Goal: Task Accomplishment & Management: Manage account settings

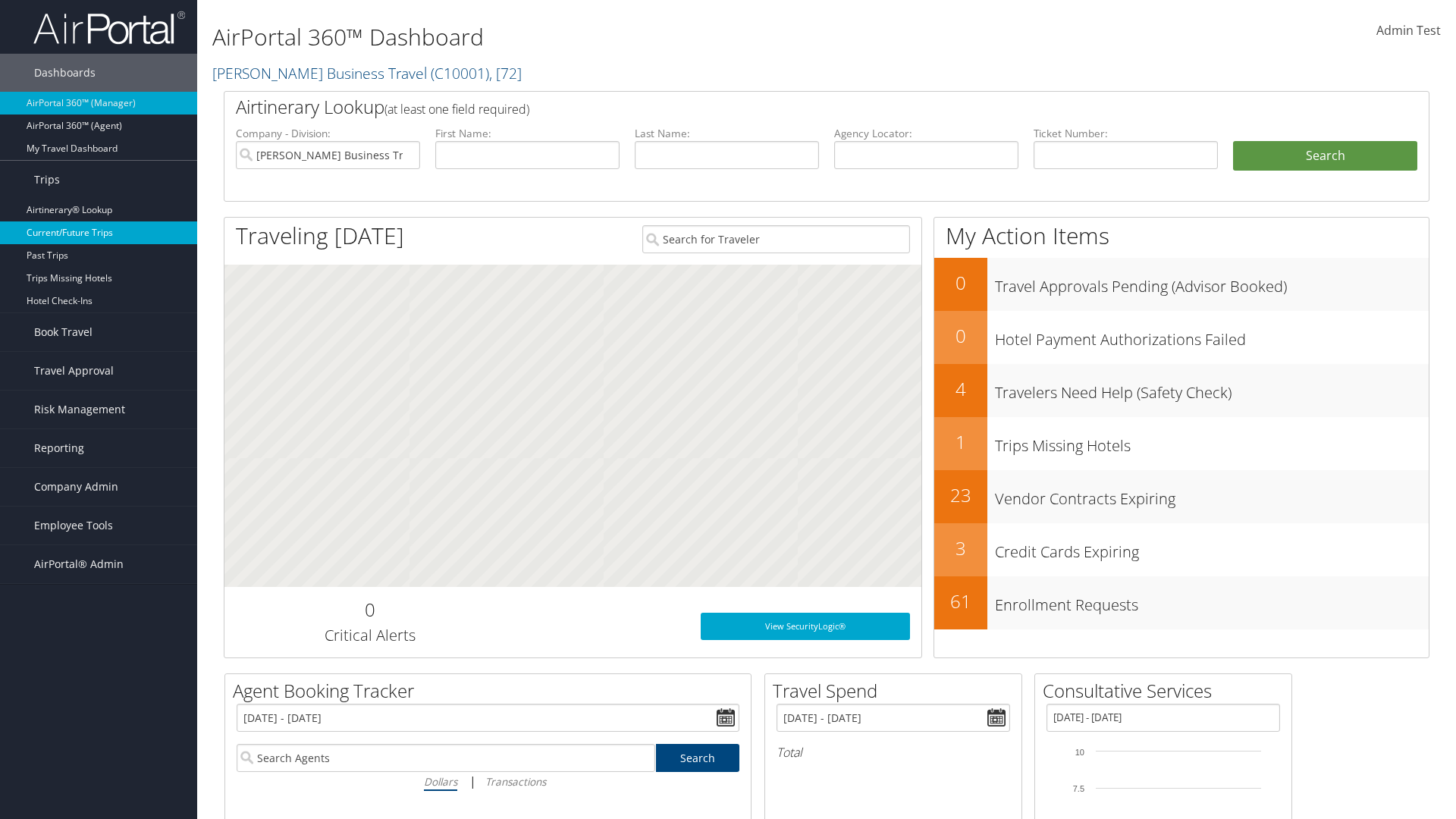
click at [99, 233] on link "Current/Future Trips" at bounding box center [98, 233] width 197 height 23
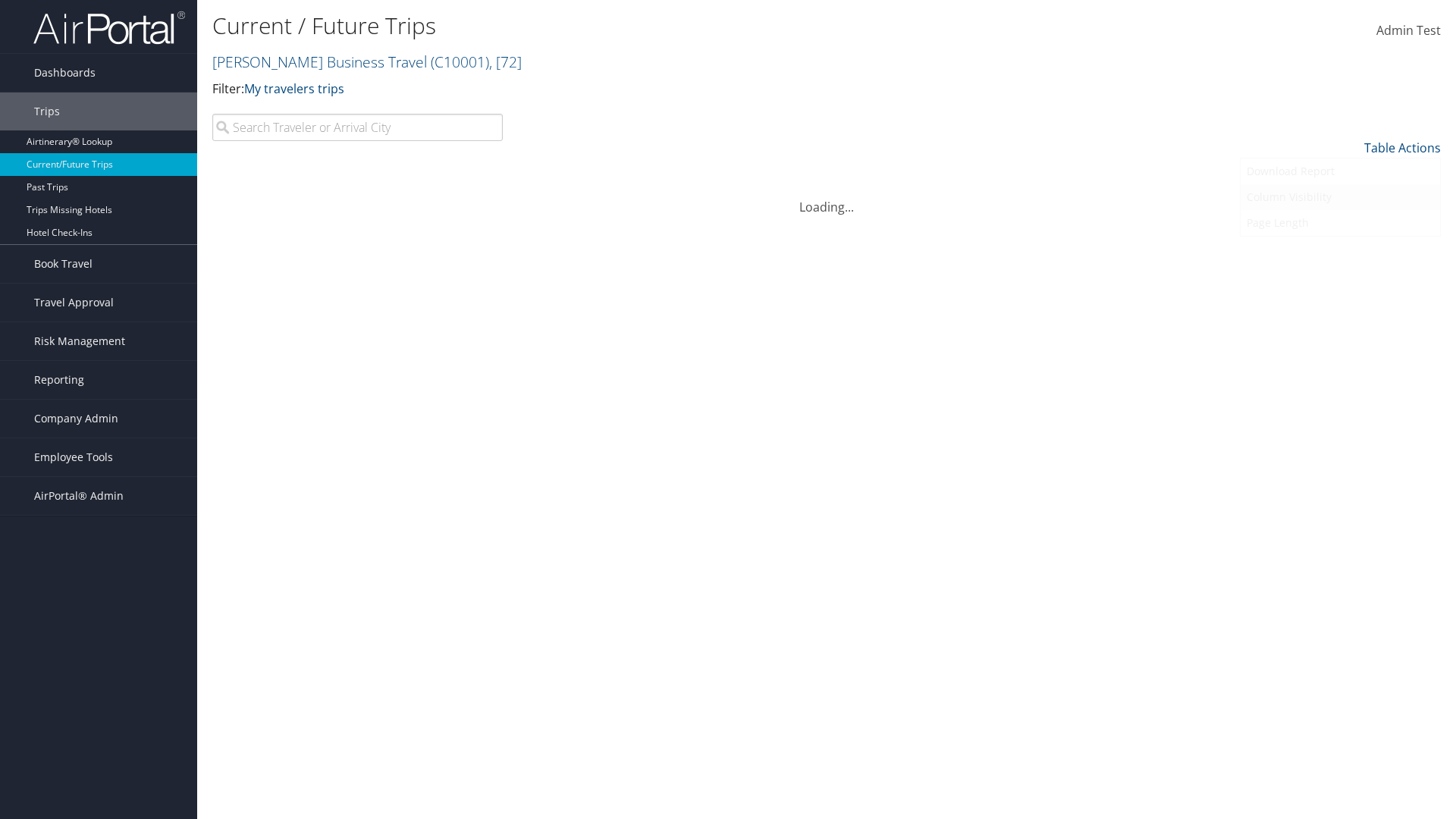
click at [1340, 197] on link "Column Visibility" at bounding box center [1341, 197] width 199 height 26
click at [1340, 173] on link "Traveler" at bounding box center [1341, 173] width 199 height 26
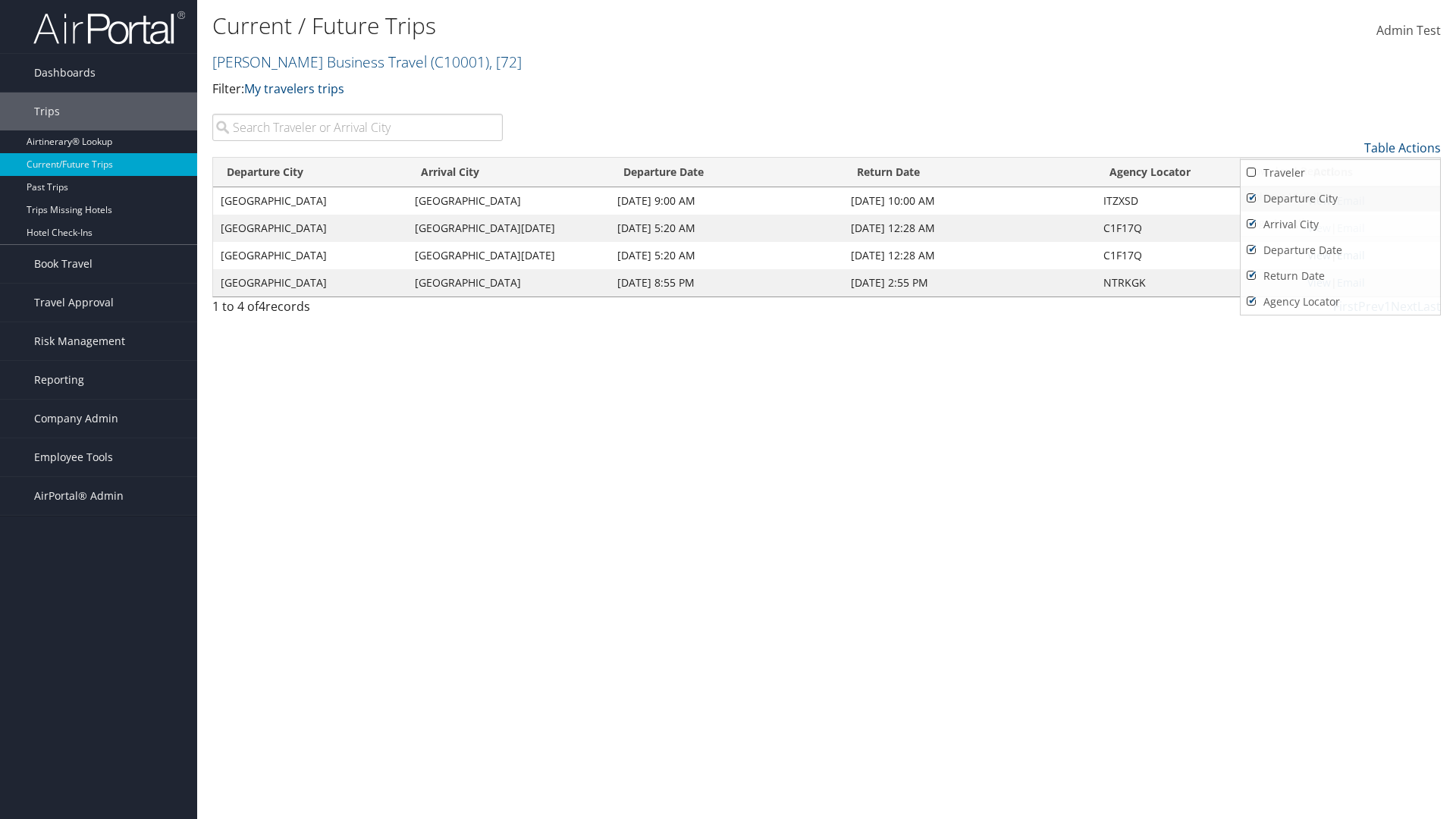
click at [1340, 199] on link "Departure City" at bounding box center [1341, 199] width 199 height 26
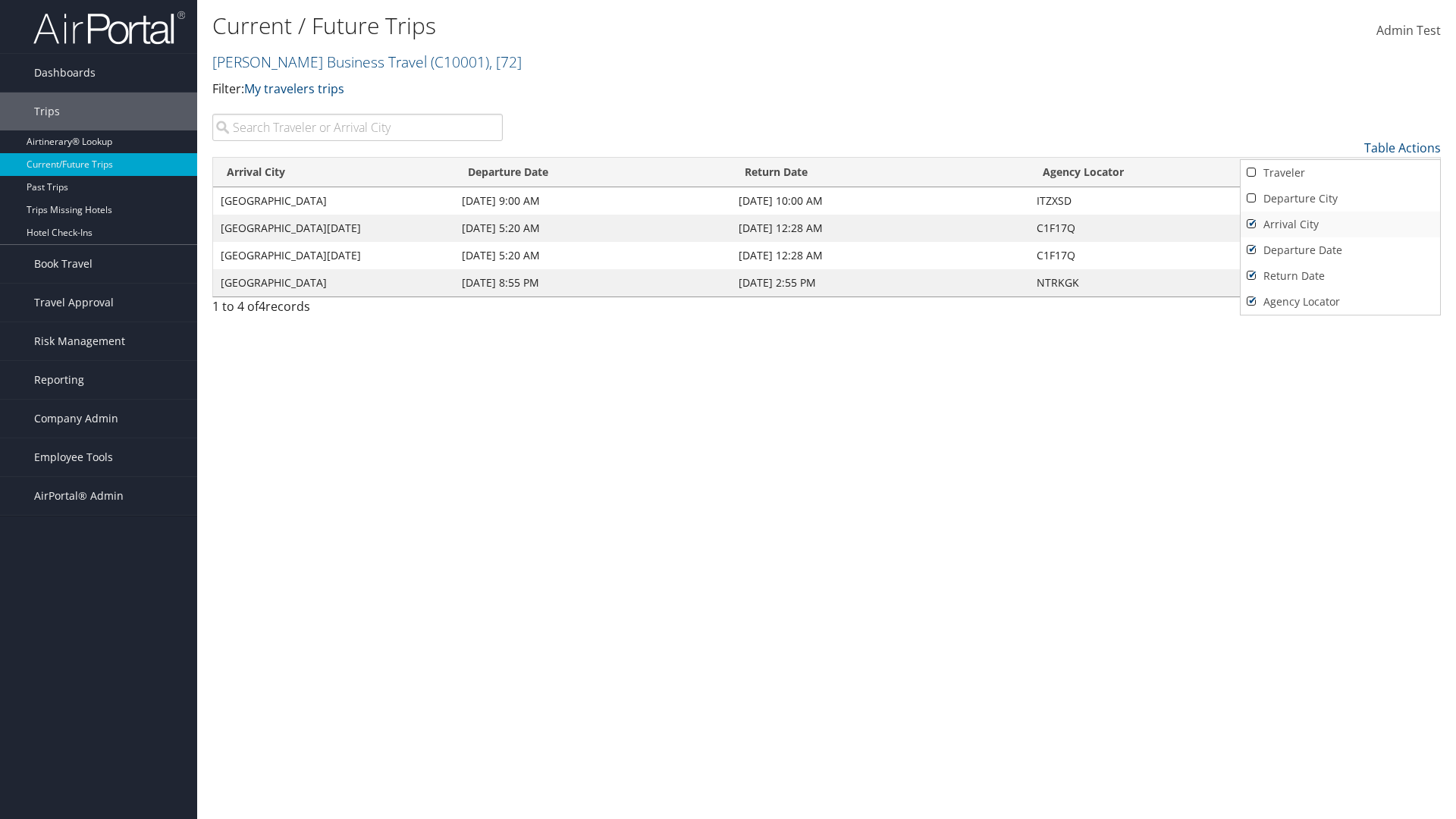
click at [1340, 225] on link "Arrival City" at bounding box center [1341, 225] width 199 height 26
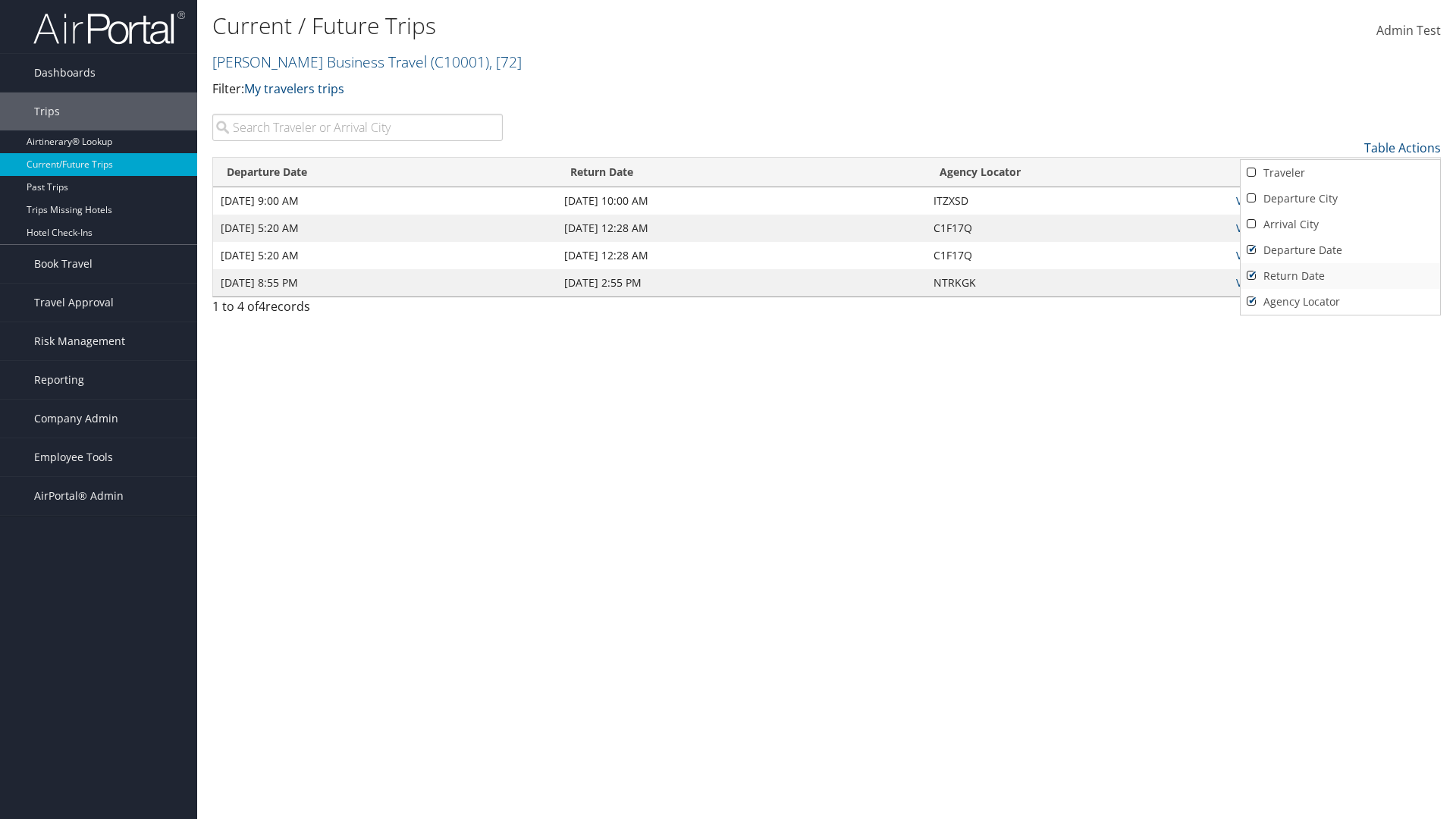
click at [1340, 251] on link "Departure Date" at bounding box center [1341, 251] width 199 height 26
click at [1340, 277] on link "Return Date" at bounding box center [1341, 277] width 199 height 26
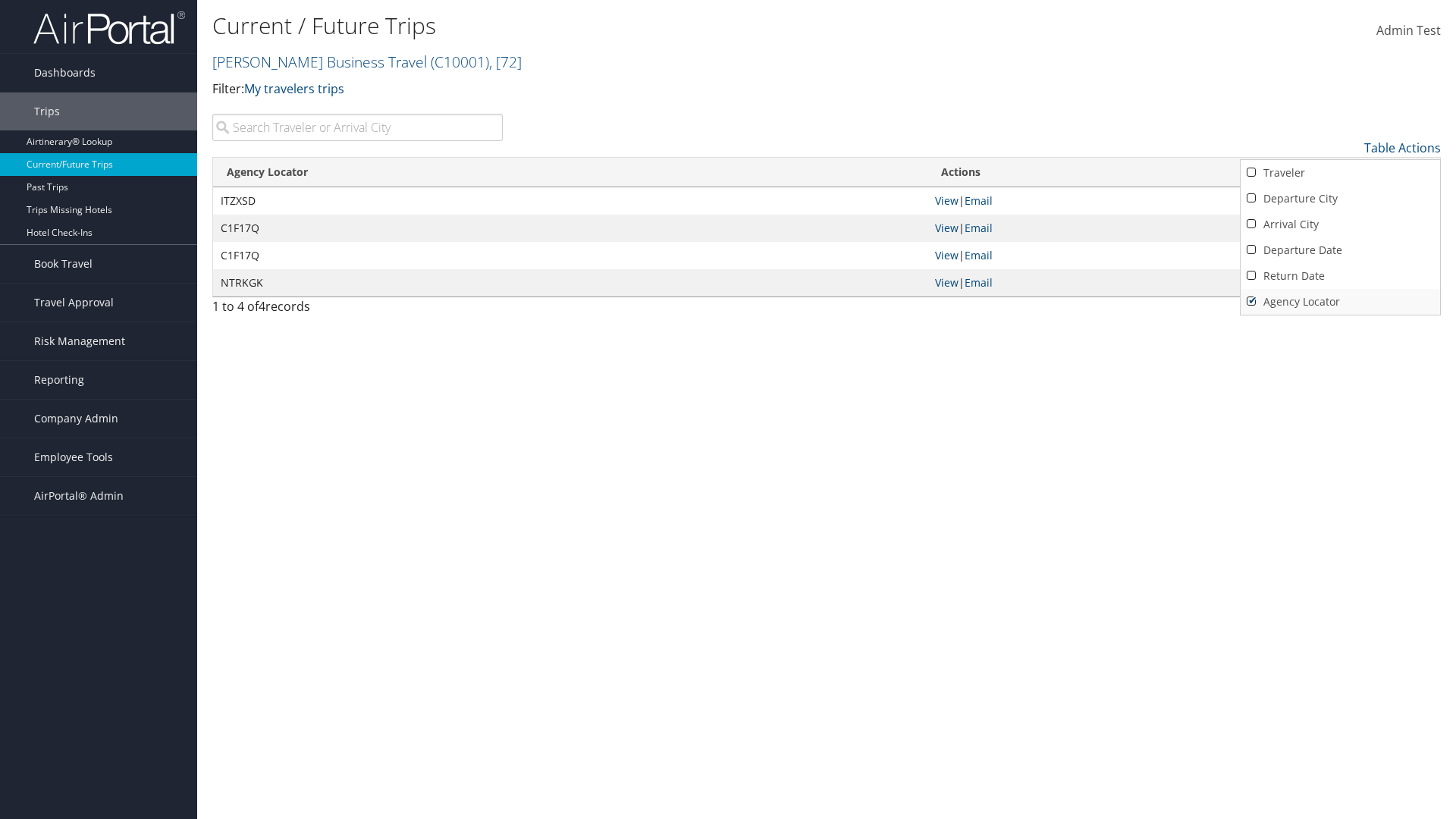
click at [1340, 302] on link "Agency Locator" at bounding box center [1341, 302] width 199 height 26
click at [1340, 277] on link "Return Date" at bounding box center [1341, 277] width 199 height 26
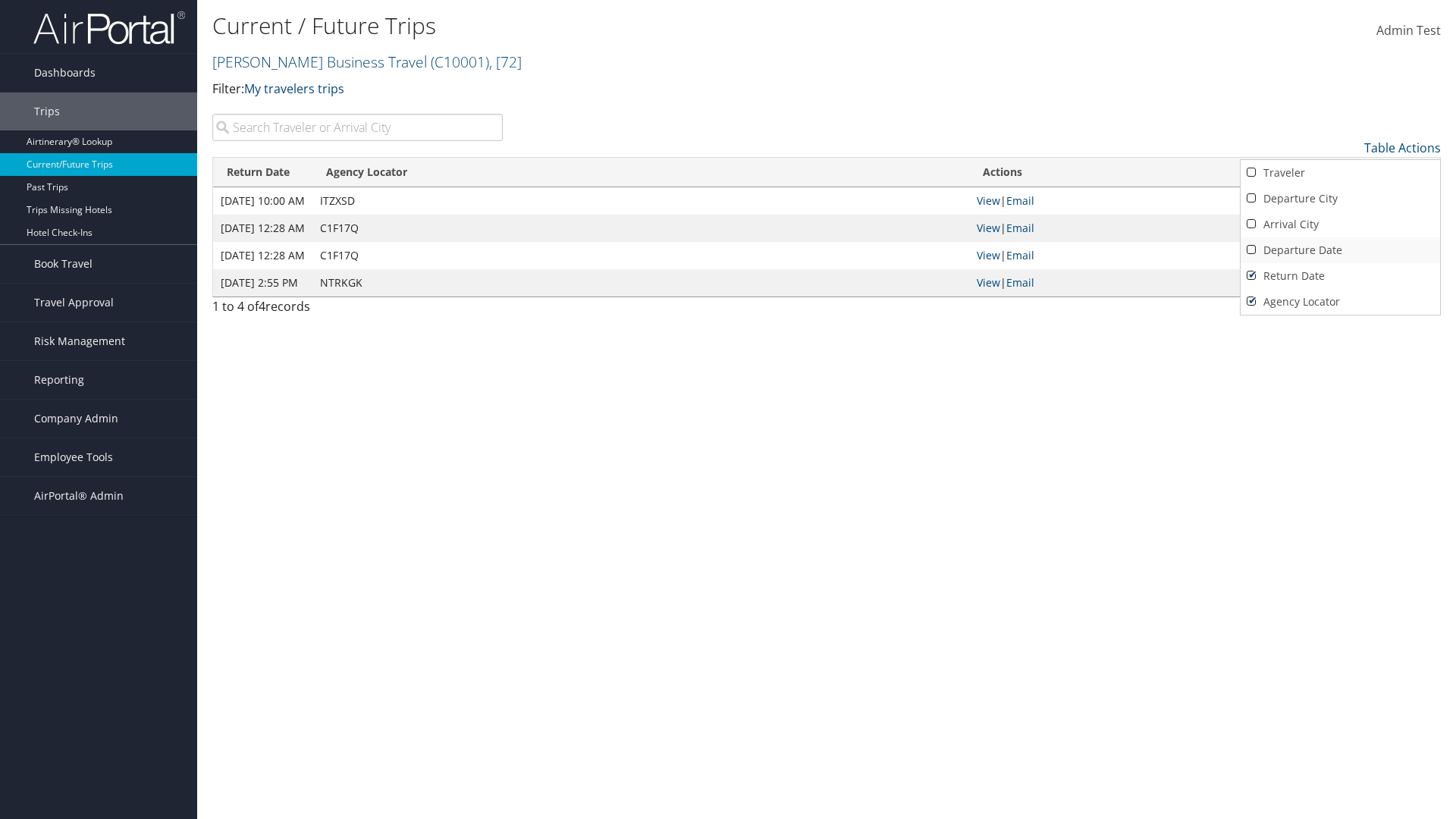
click at [1340, 251] on link "Departure Date" at bounding box center [1341, 251] width 199 height 26
click at [1340, 225] on link "Arrival City" at bounding box center [1341, 225] width 199 height 26
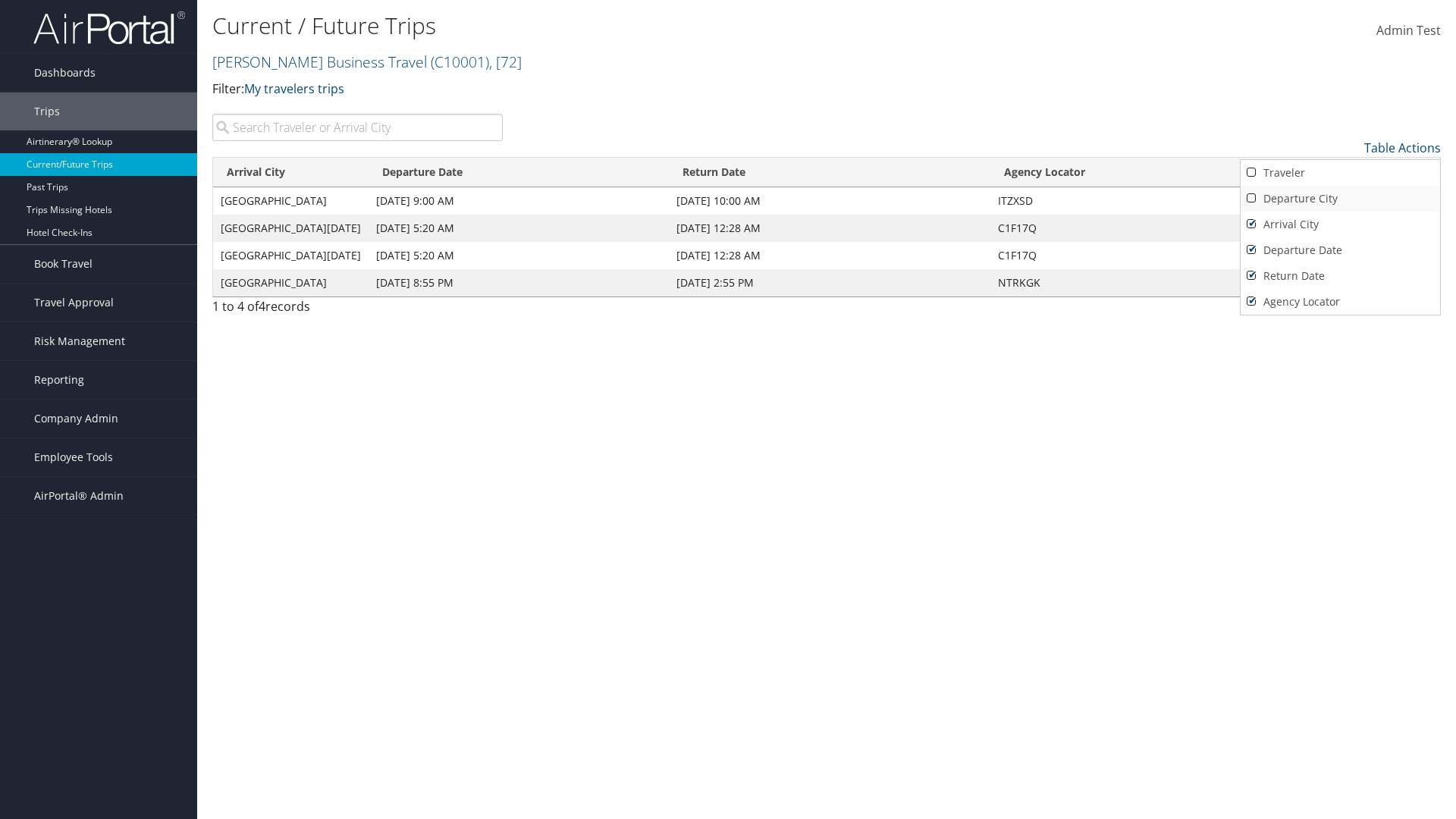
click at [1340, 199] on link "Departure City" at bounding box center [1341, 199] width 199 height 26
click at [1340, 173] on link "Traveler" at bounding box center [1341, 173] width 199 height 26
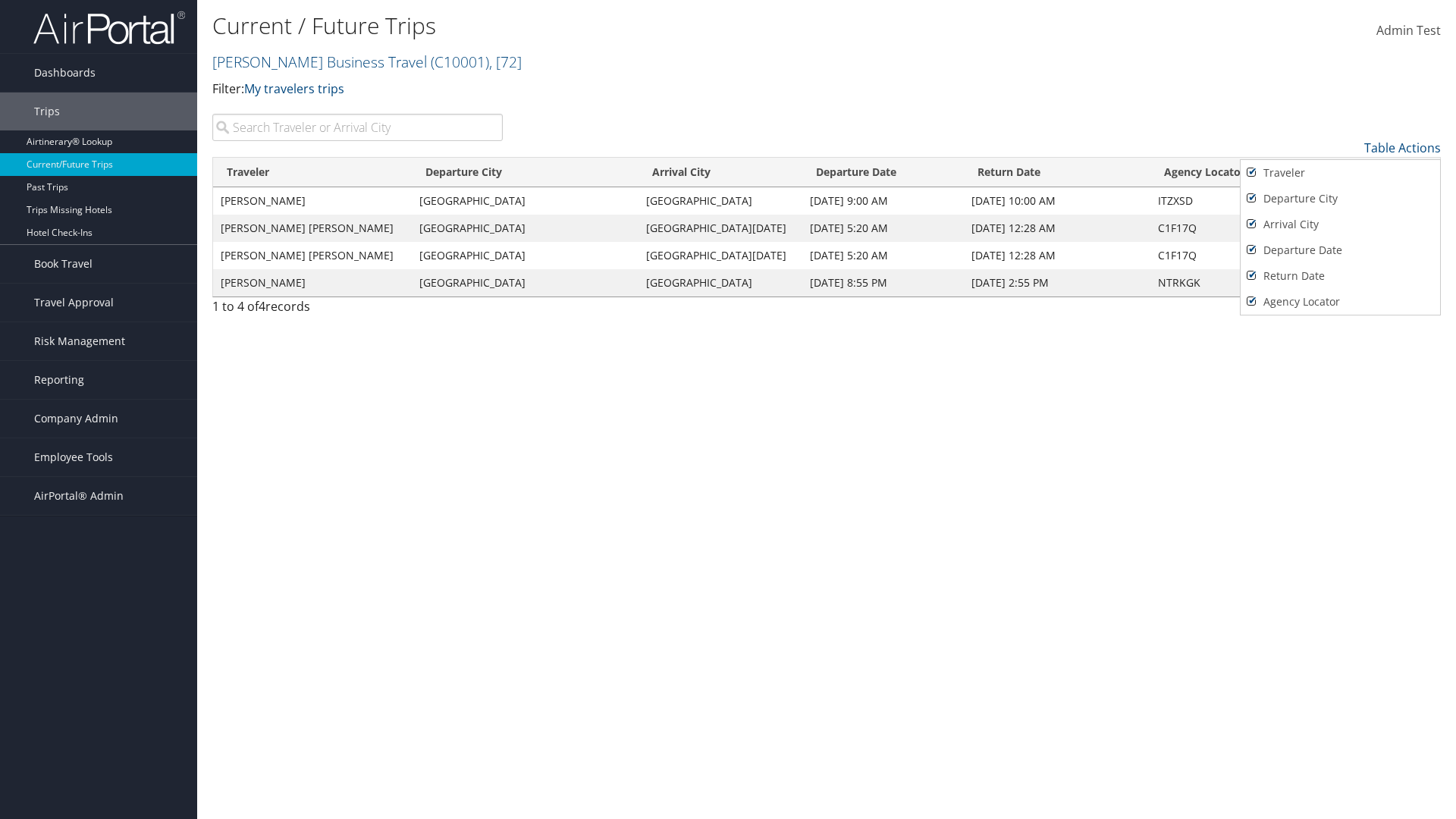
click at [728, 410] on div at bounding box center [728, 410] width 1456 height 819
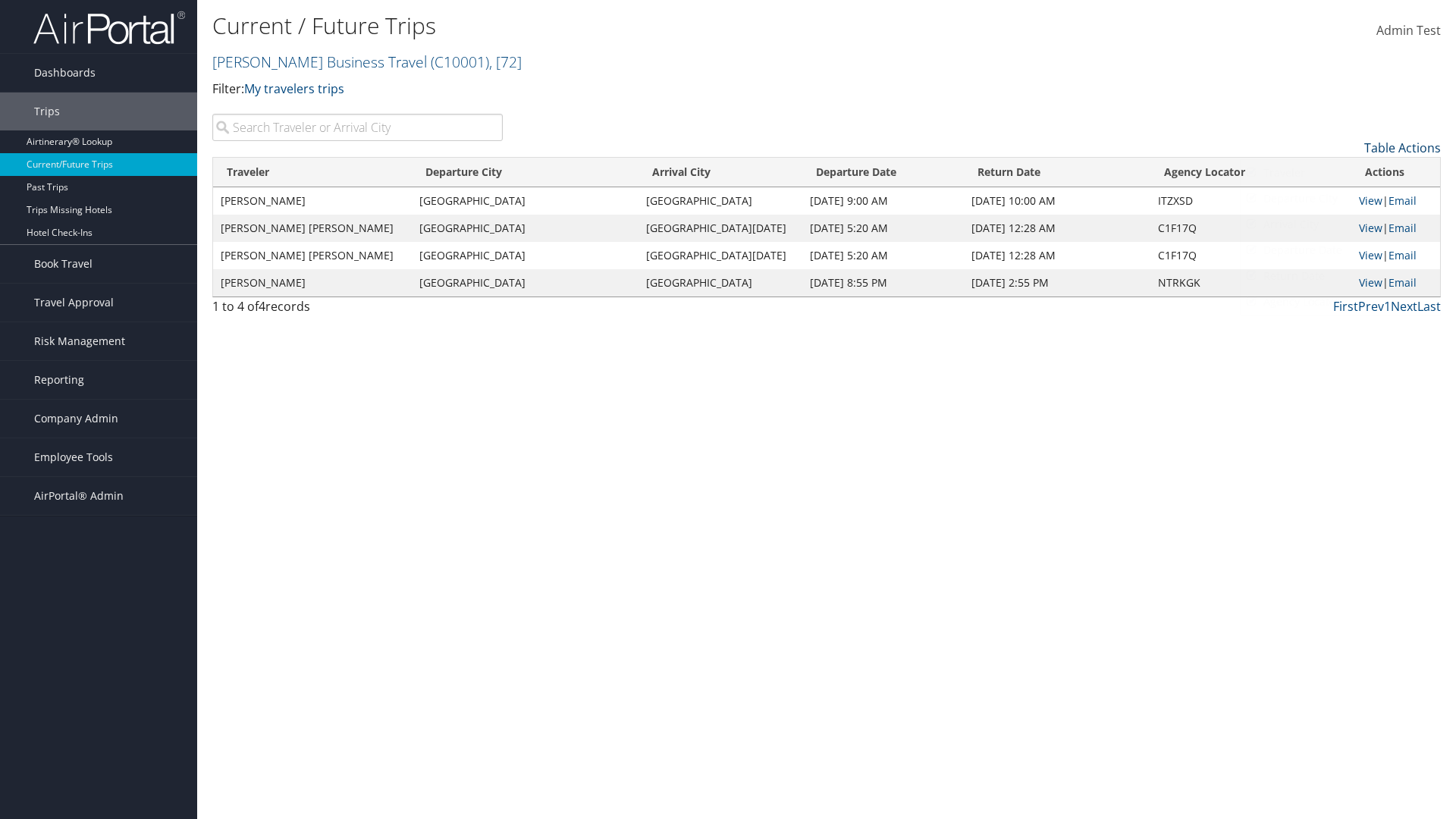
click at [1402, 148] on link "Table Actions" at bounding box center [1402, 148] width 76 height 17
click at [1340, 199] on link "25" at bounding box center [1341, 199] width 199 height 26
click at [1402, 148] on link "Table Actions" at bounding box center [1402, 148] width 76 height 17
click at [1340, 225] on link "50" at bounding box center [1341, 225] width 199 height 26
